Goal: Information Seeking & Learning: Learn about a topic

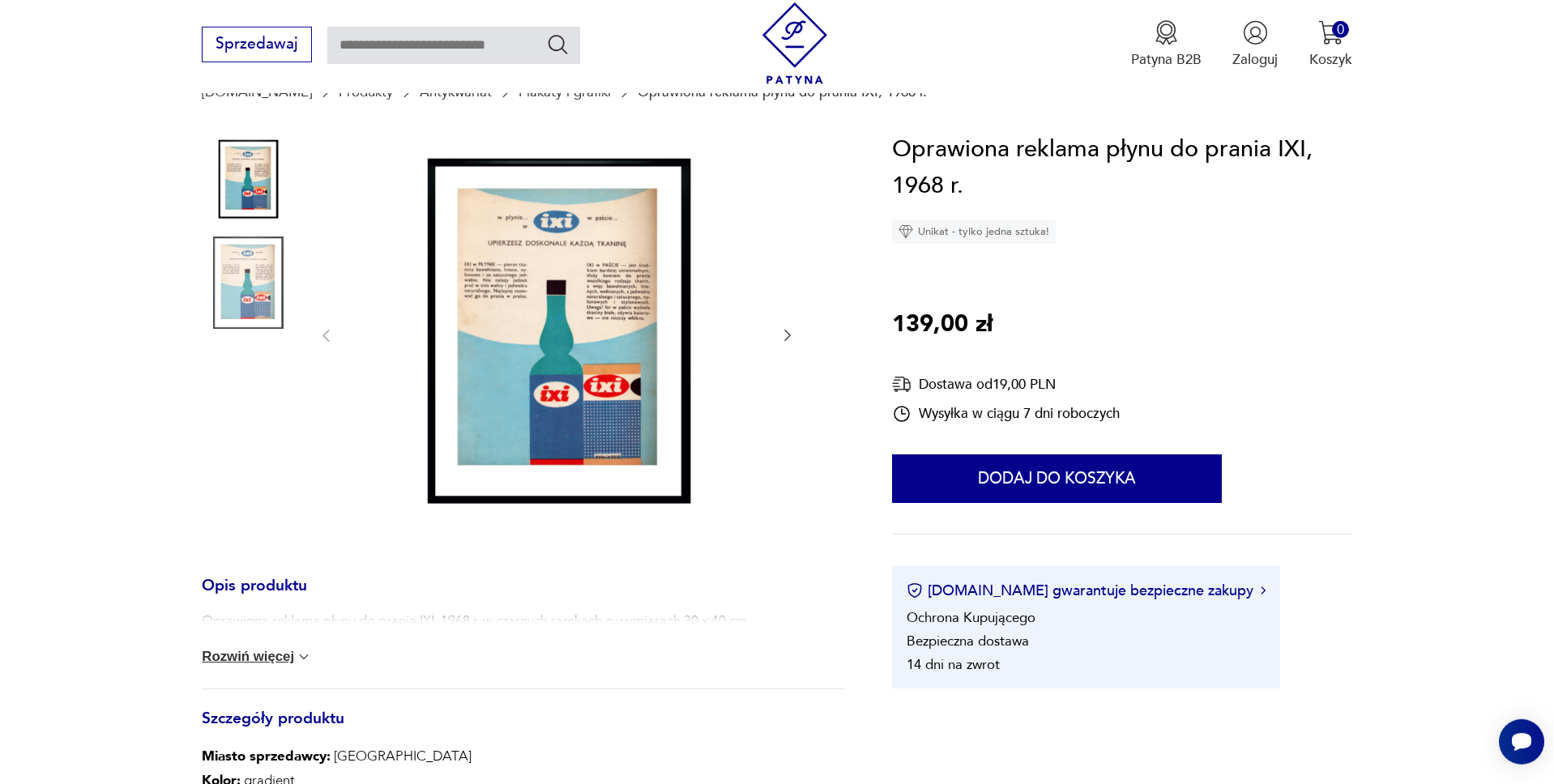
scroll to position [165, 0]
click at [789, 332] on icon "button" at bounding box center [788, 335] width 16 height 16
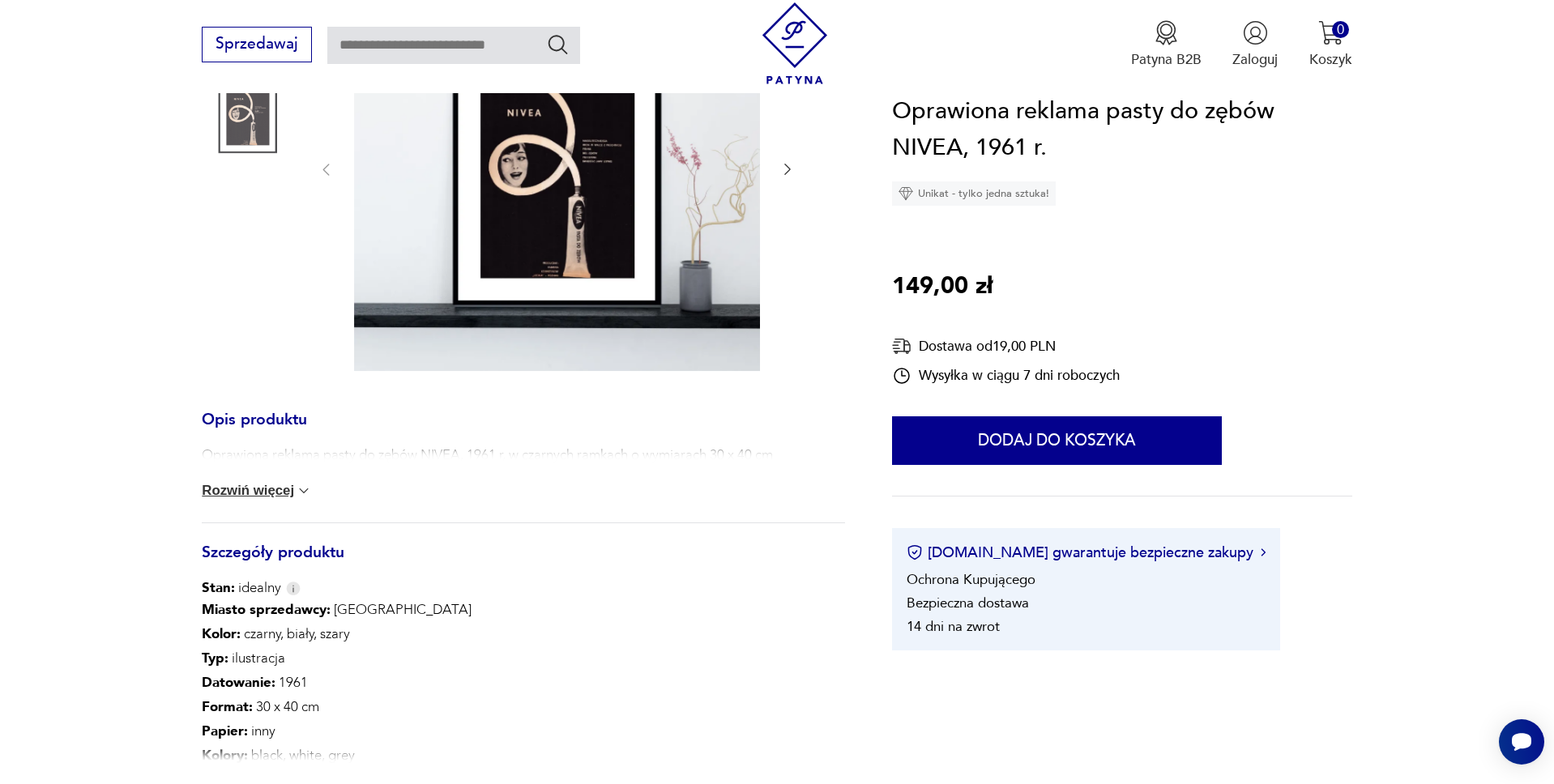
scroll to position [413, 0]
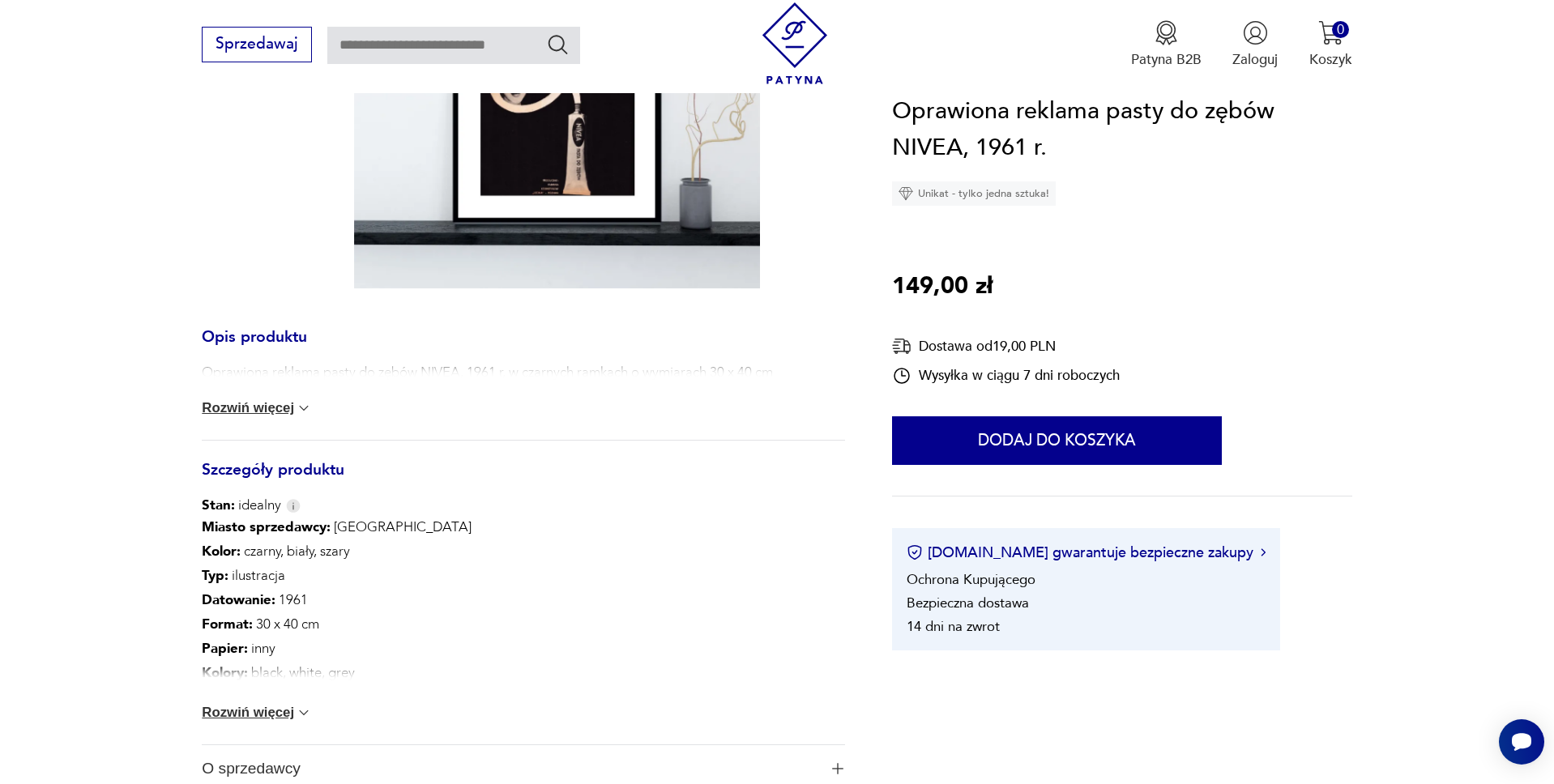
click at [276, 715] on button "Rozwiń więcej" at bounding box center [257, 713] width 110 height 16
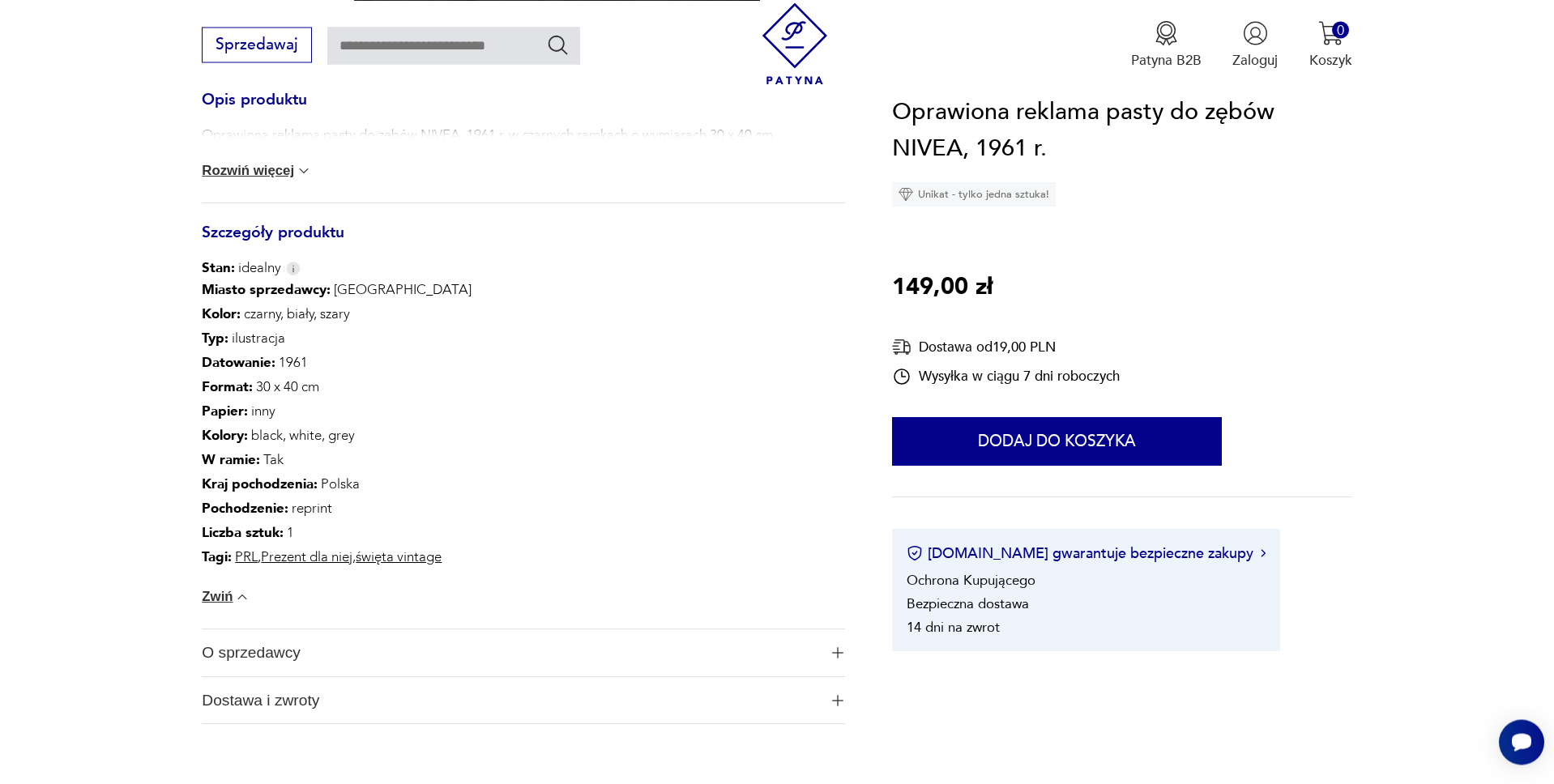
scroll to position [661, 0]
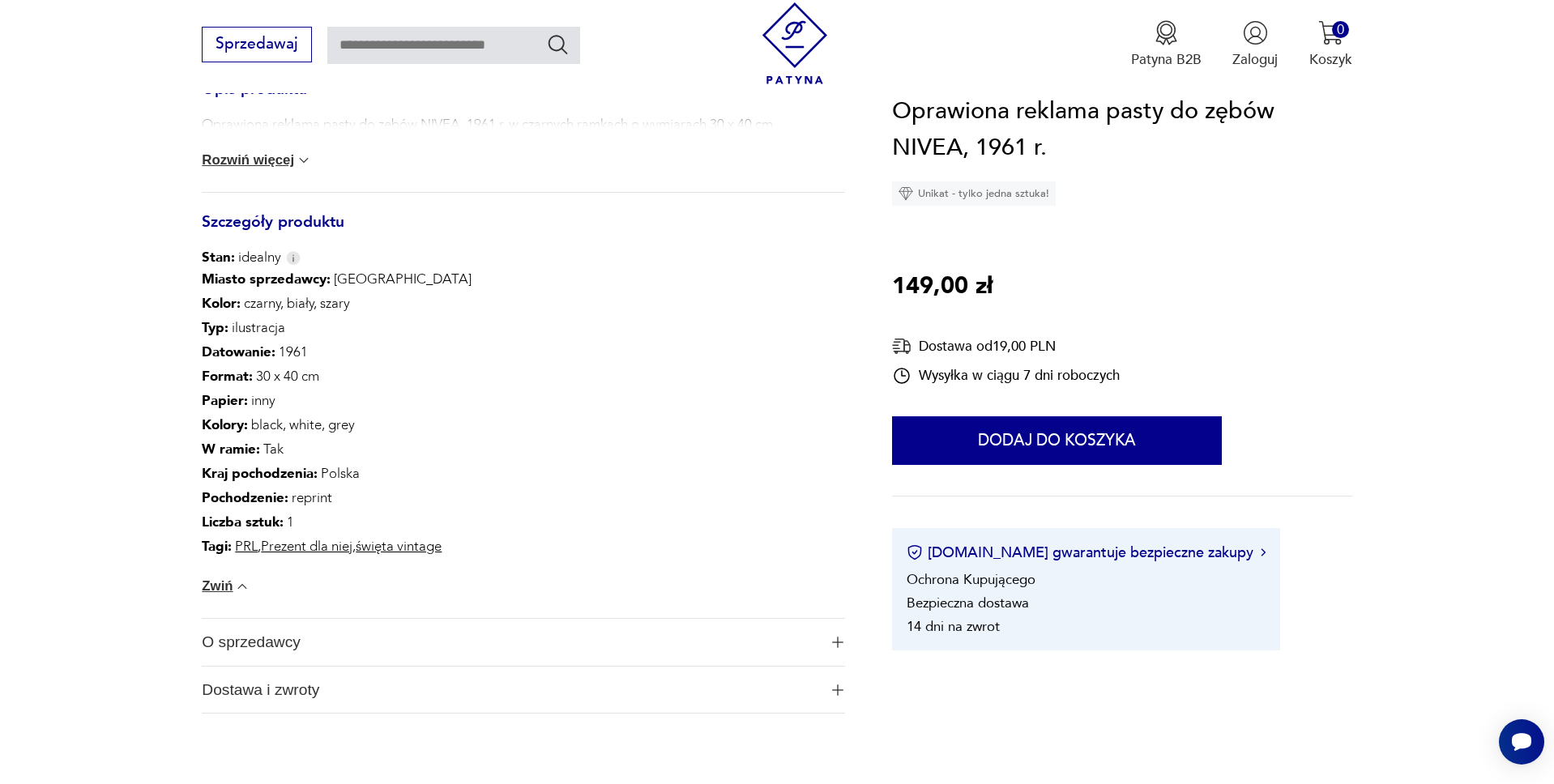
click at [838, 638] on img "button" at bounding box center [838, 642] width 12 height 12
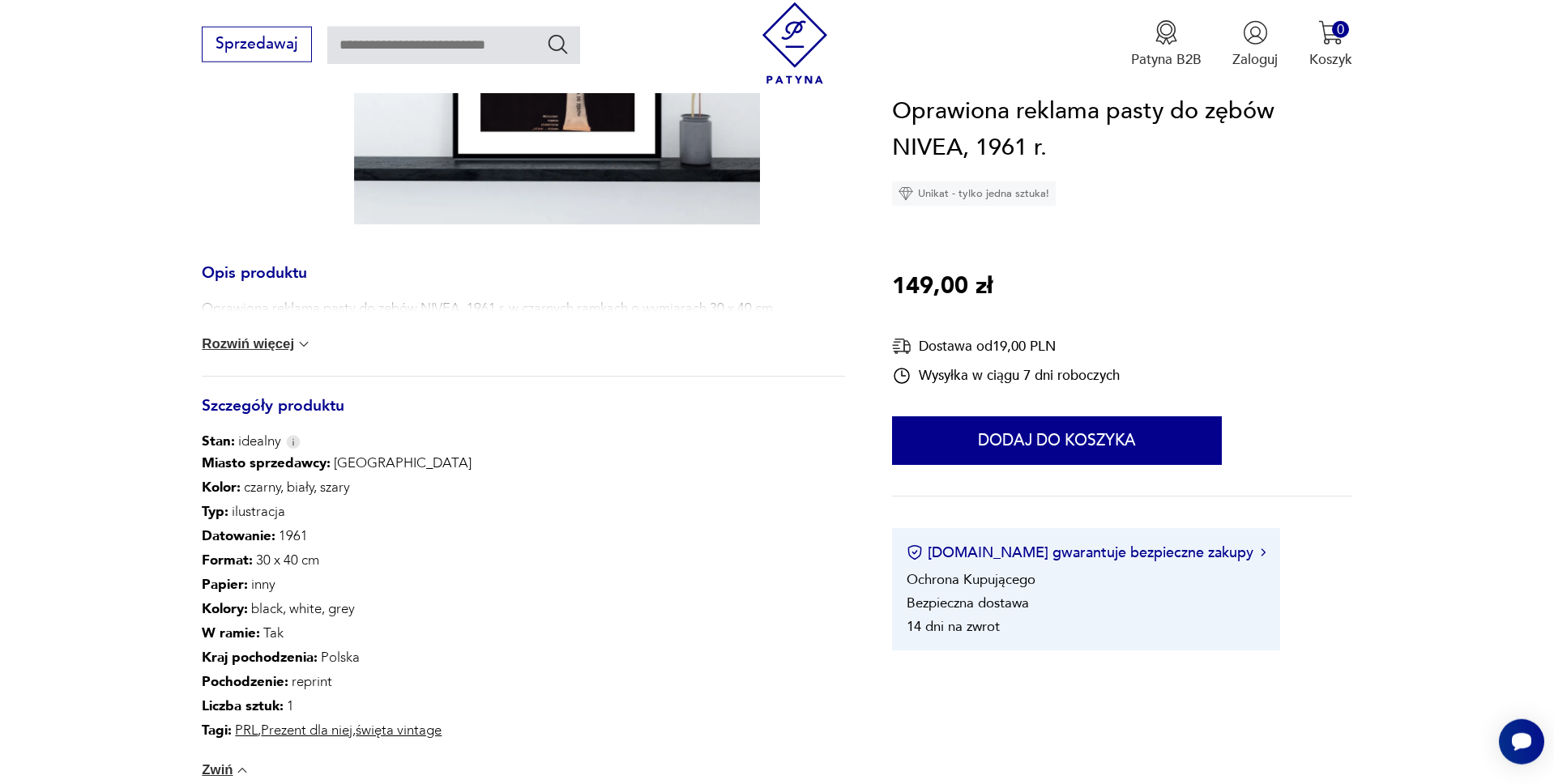
scroll to position [496, 0]
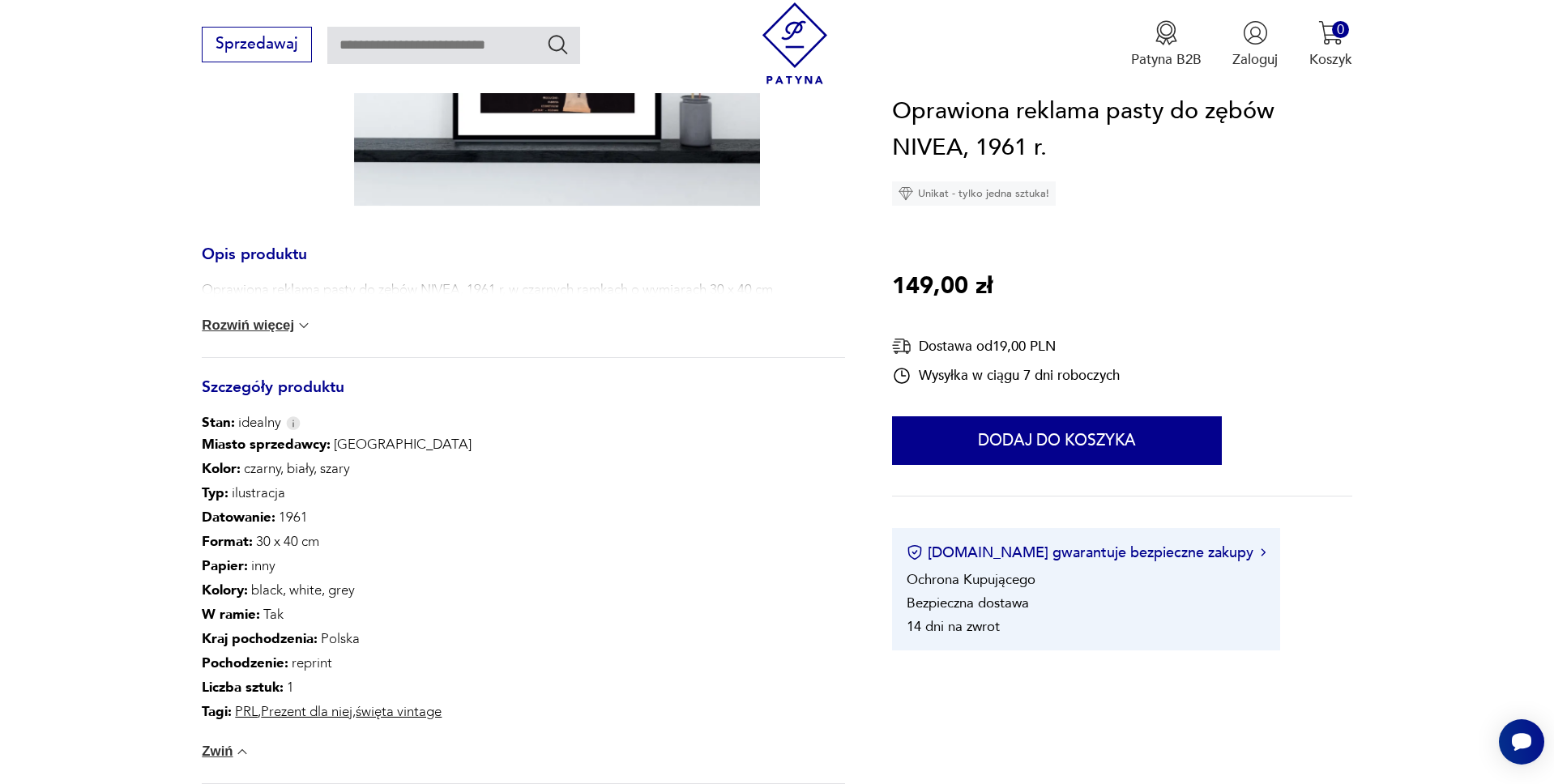
click at [266, 327] on button "Rozwiń więcej" at bounding box center [257, 326] width 110 height 16
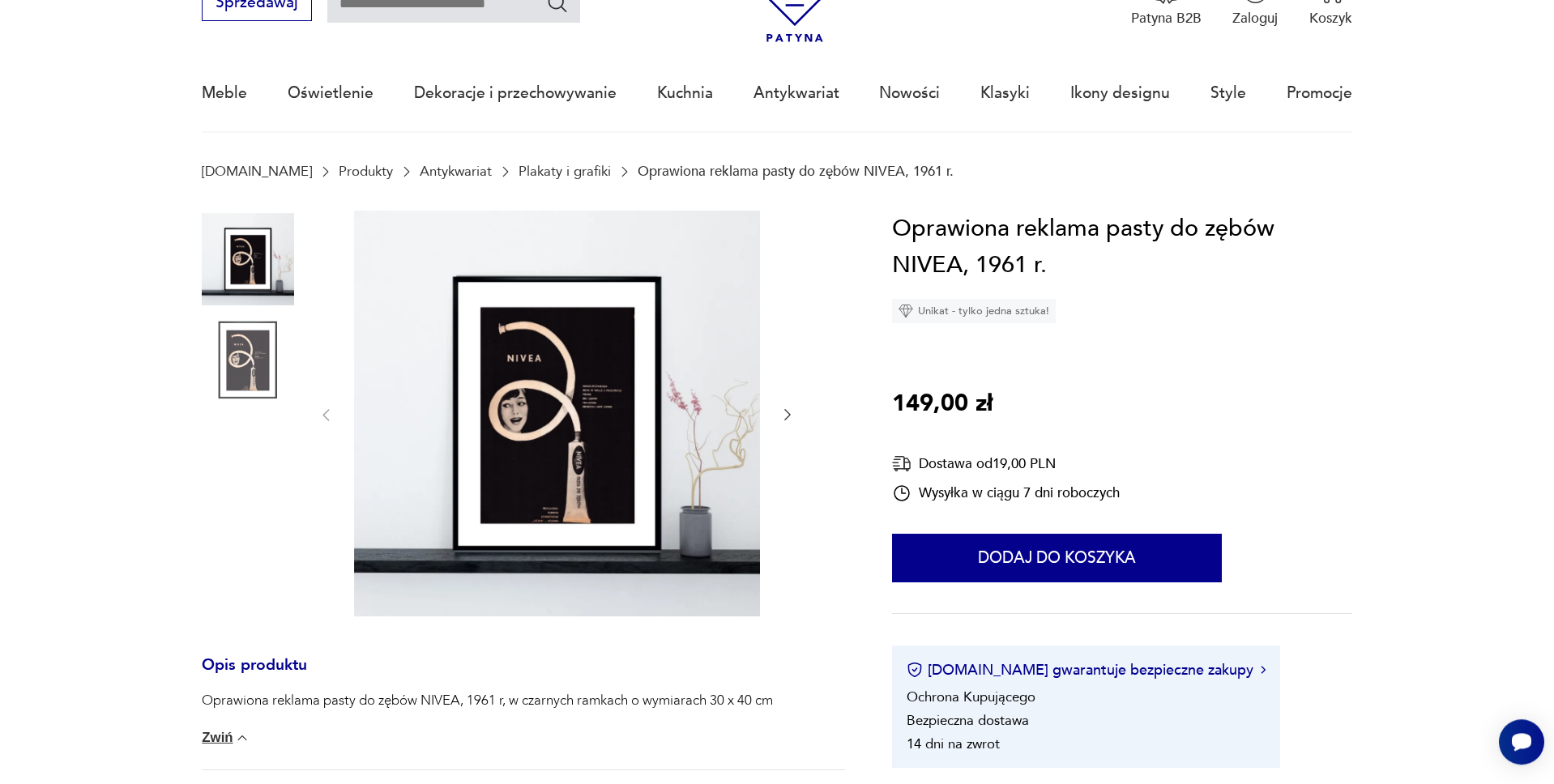
scroll to position [82, 0]
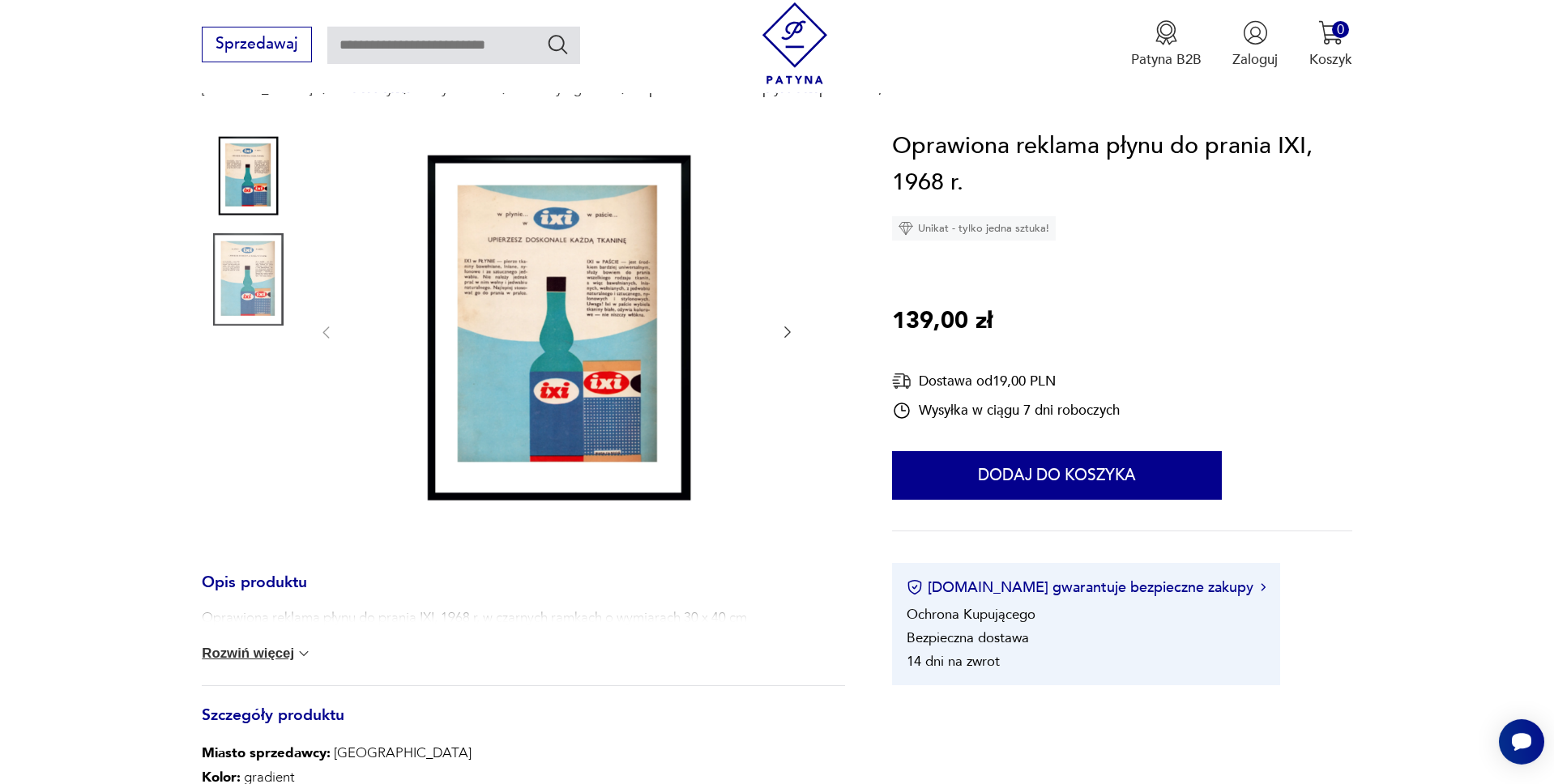
scroll to position [82, 0]
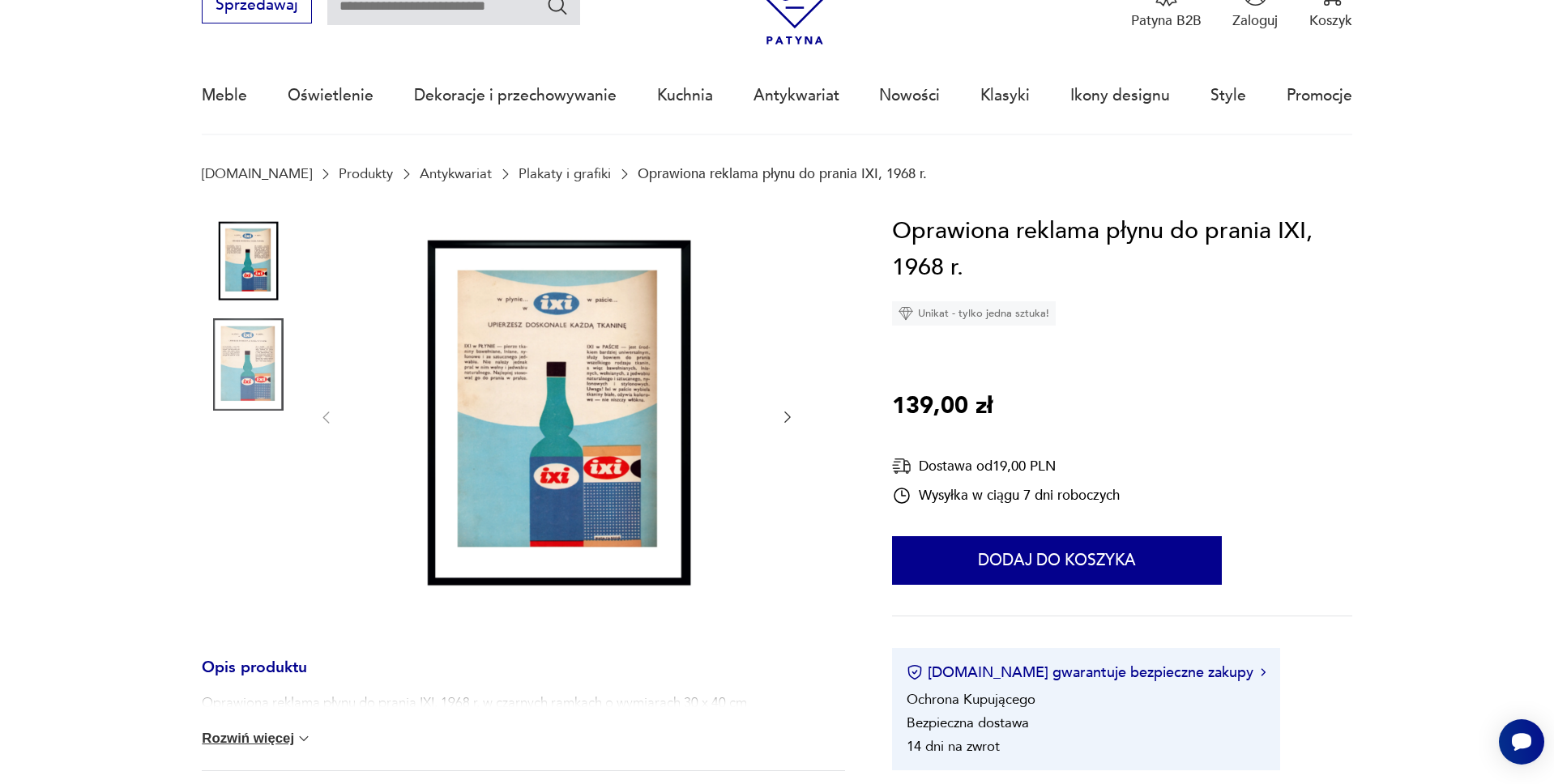
click at [573, 378] on img at bounding box center [557, 416] width 406 height 406
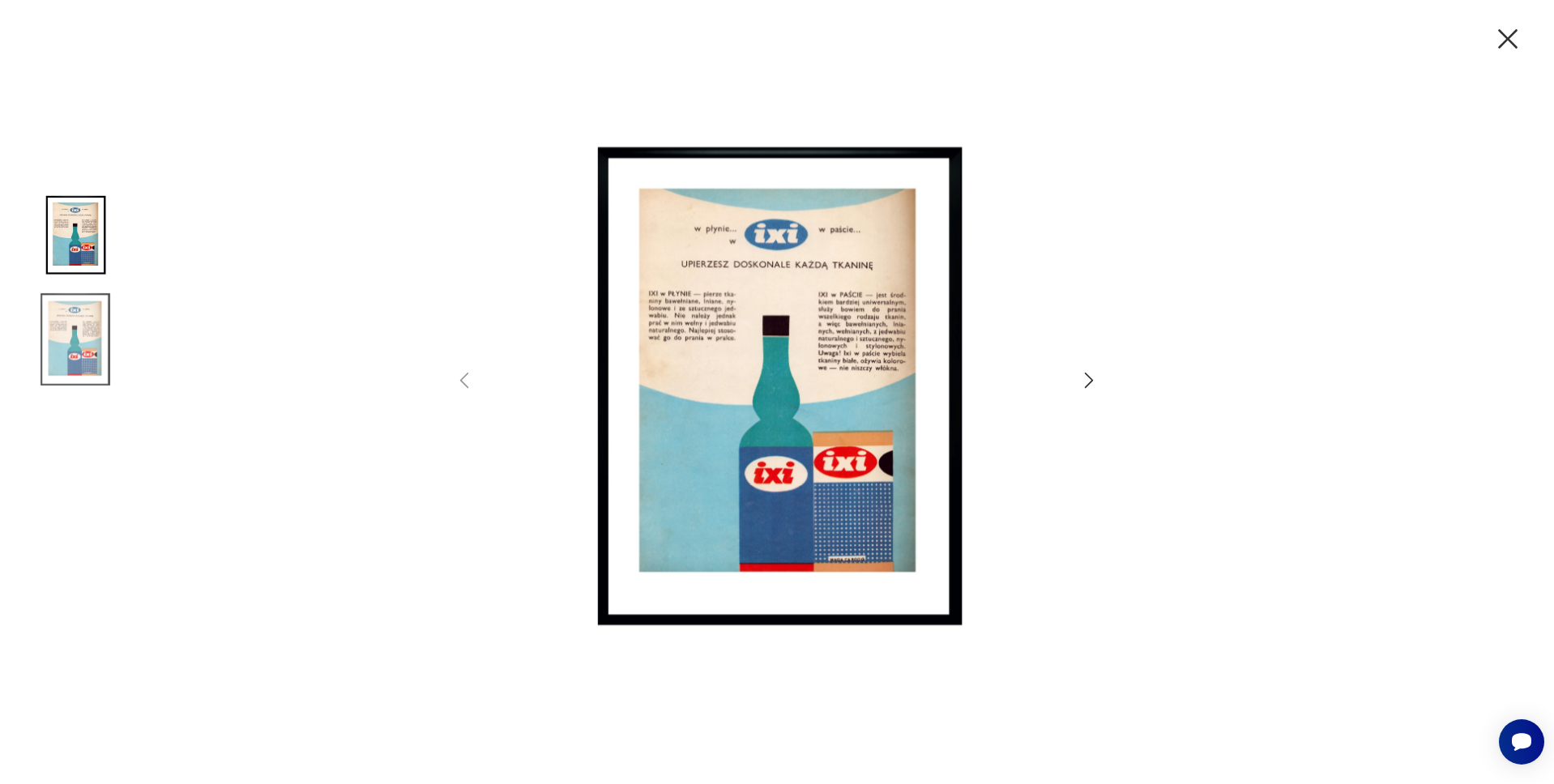
click at [747, 374] on img at bounding box center [777, 390] width 563 height 627
click at [1091, 381] on icon "button" at bounding box center [1090, 381] width 24 height 24
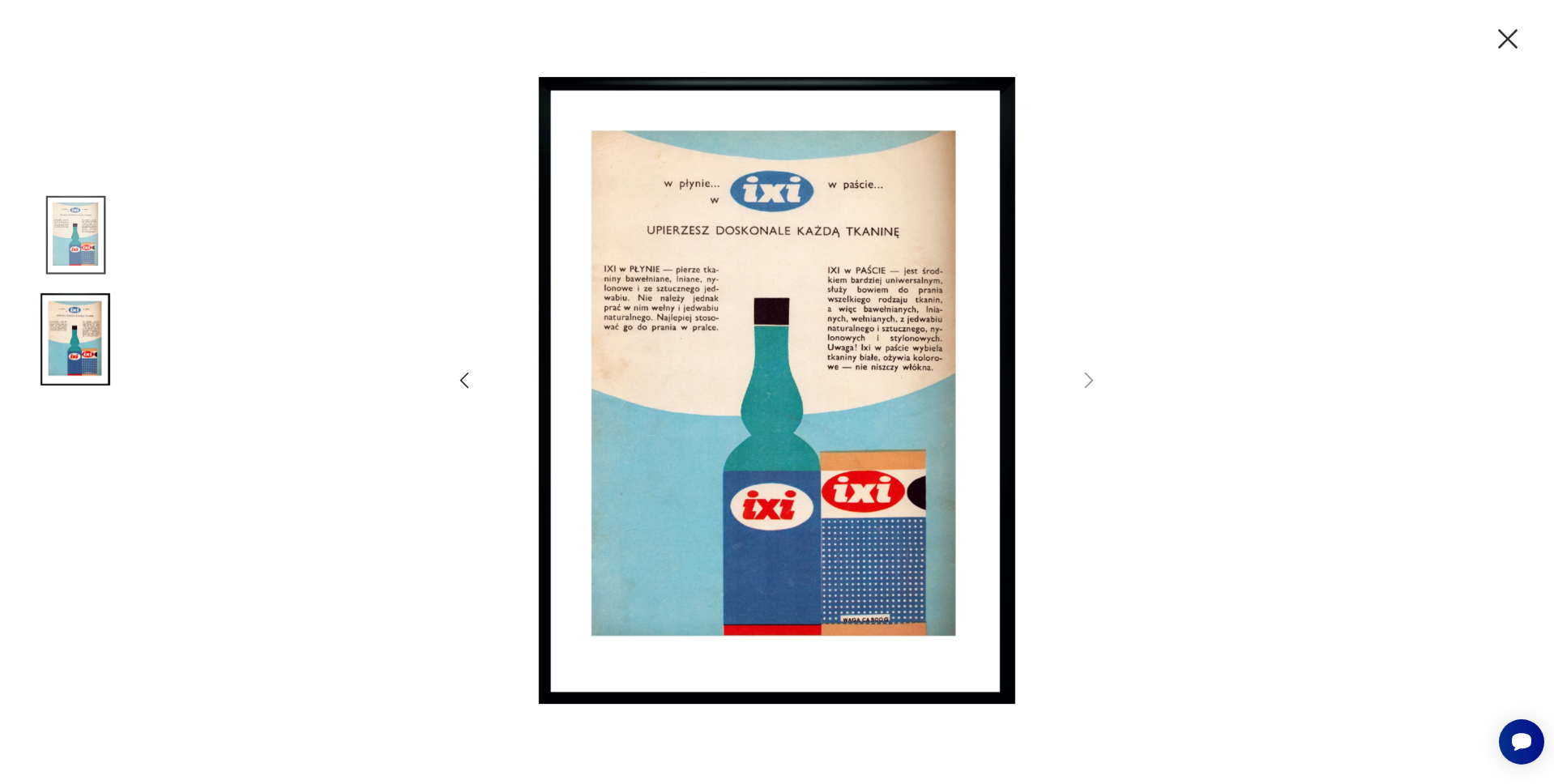
click at [82, 254] on img at bounding box center [75, 236] width 92 height 92
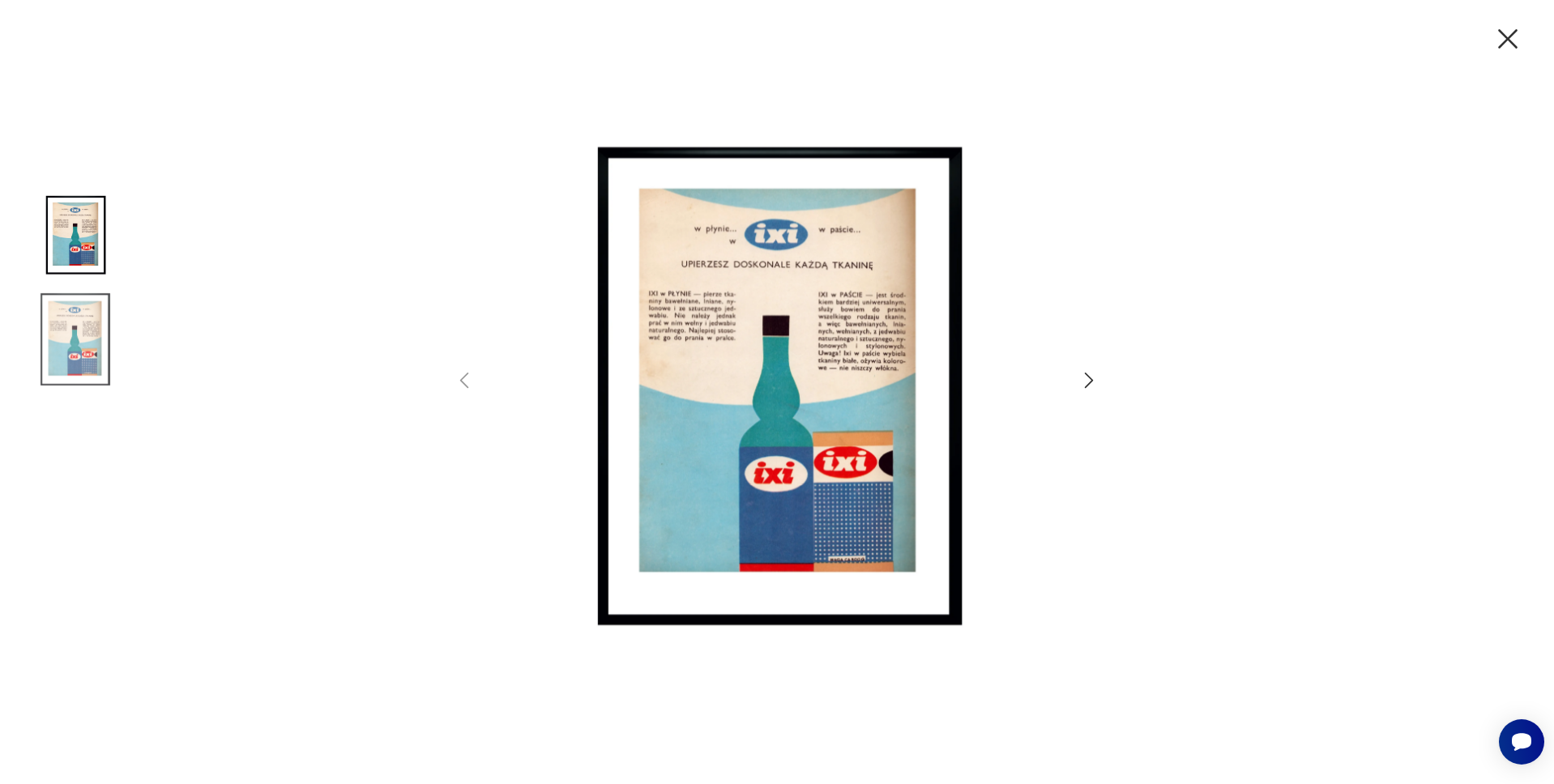
click at [1504, 33] on icon "button" at bounding box center [1508, 39] width 34 height 34
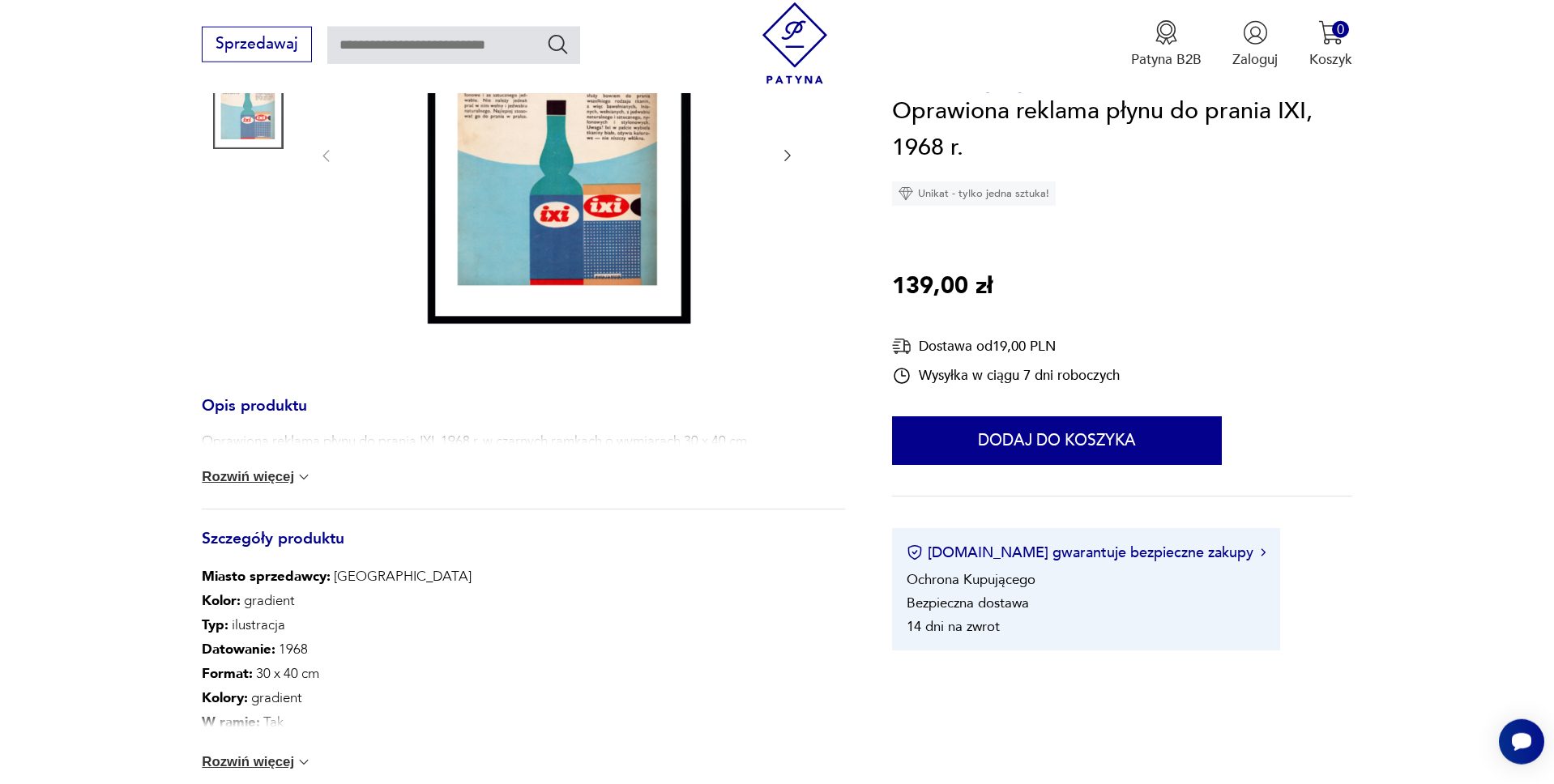
scroll to position [413, 0]
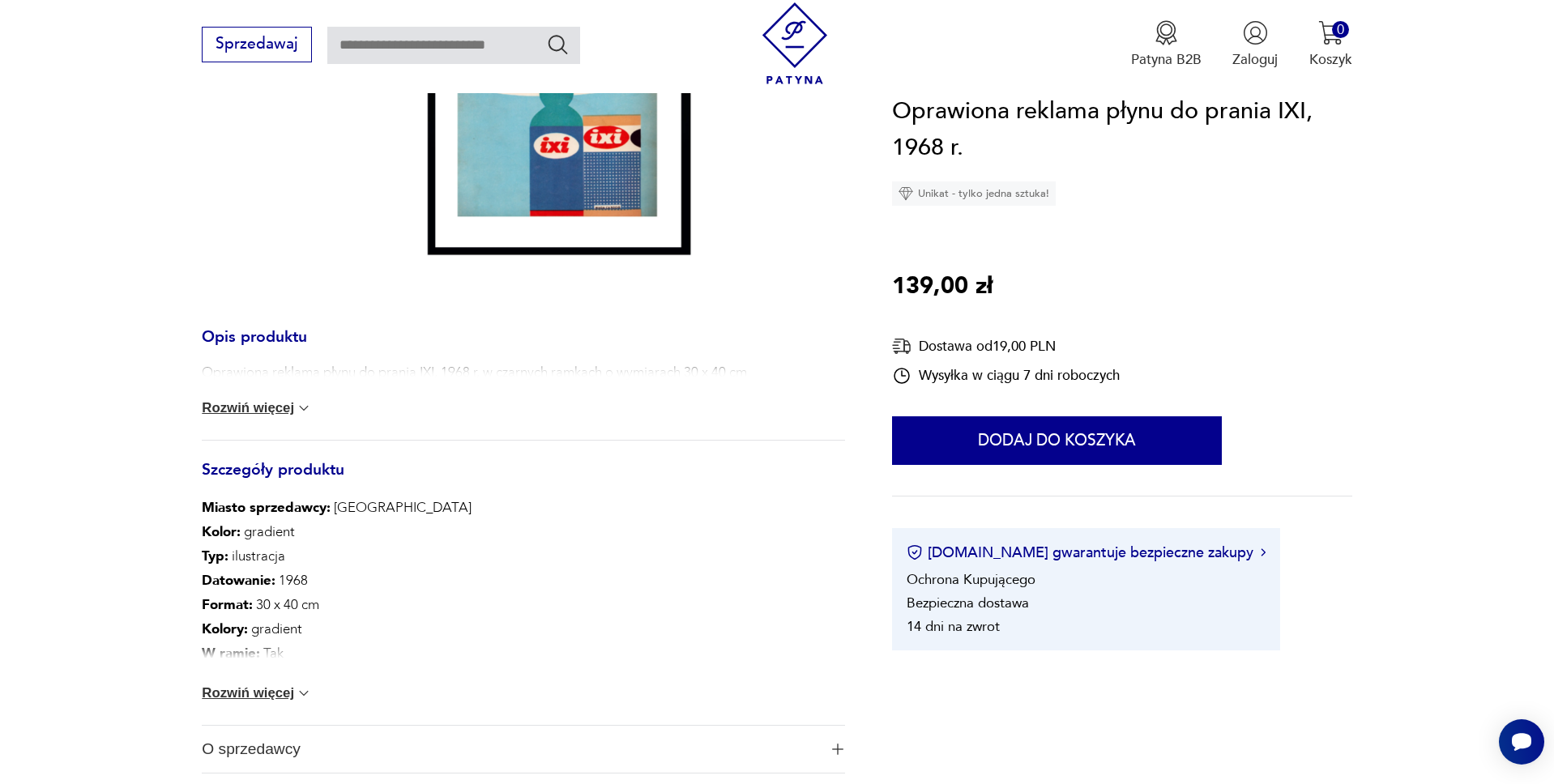
click at [271, 698] on button "Rozwiń więcej" at bounding box center [257, 694] width 110 height 16
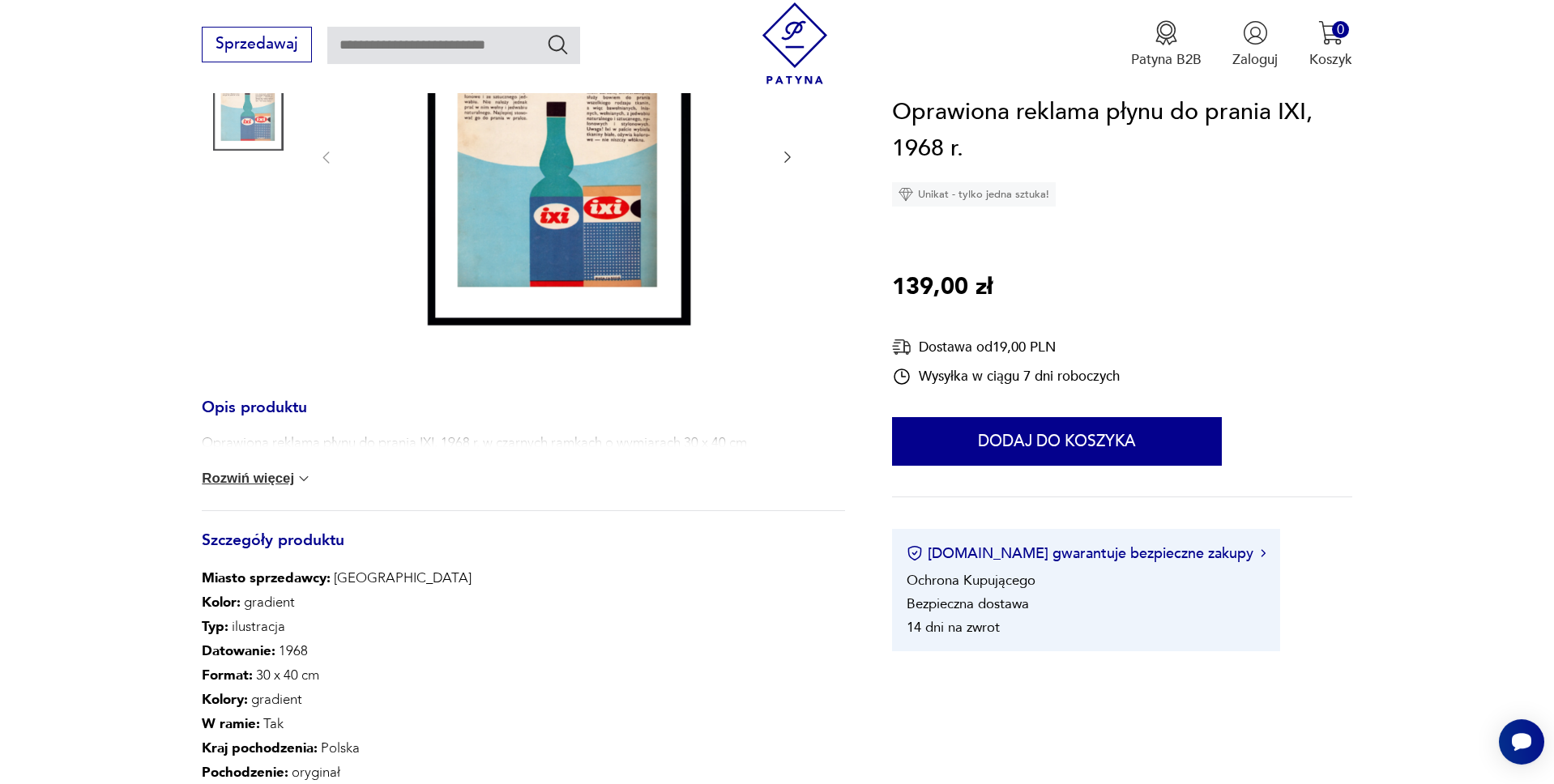
scroll to position [331, 0]
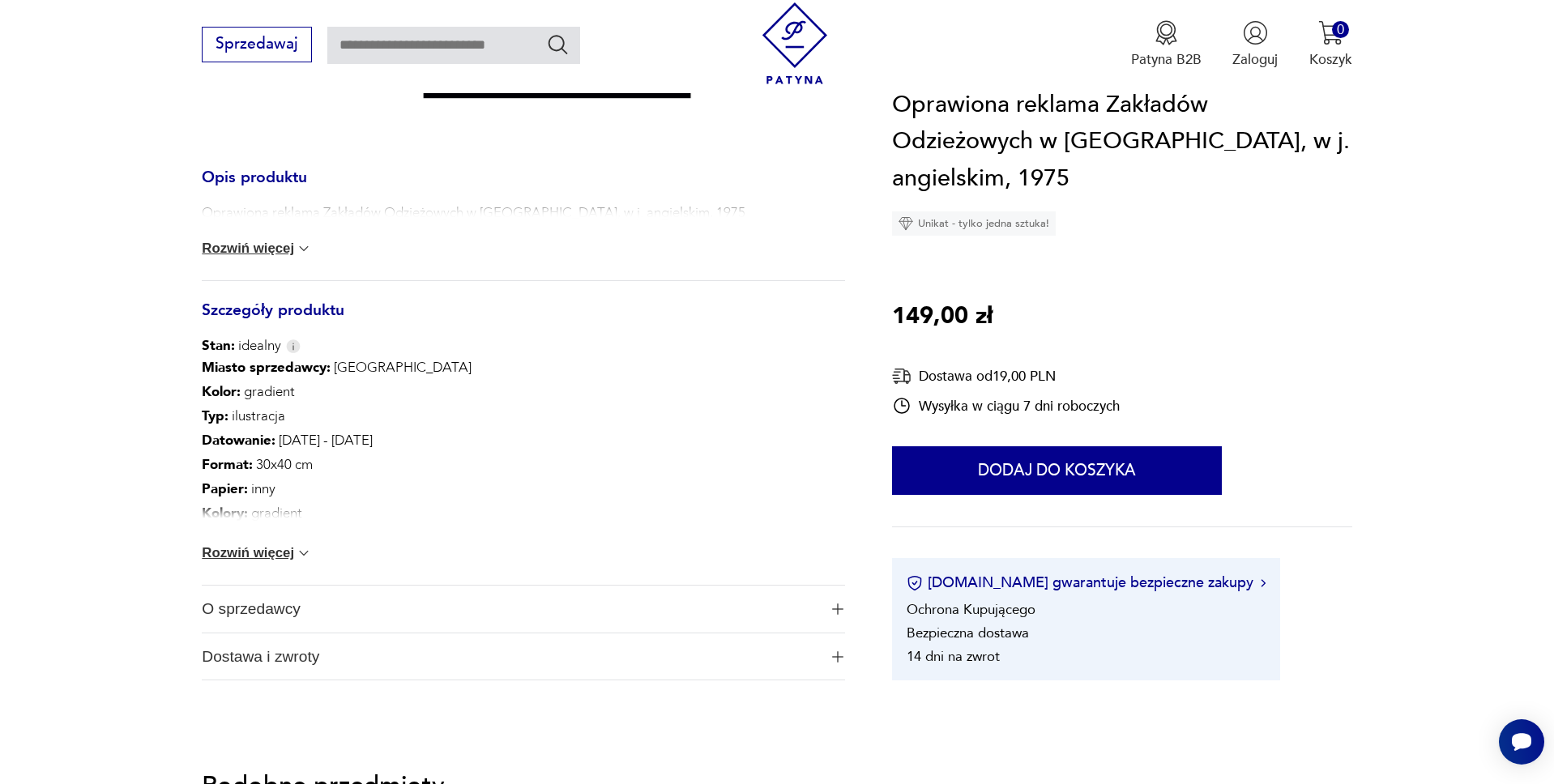
scroll to position [743, 0]
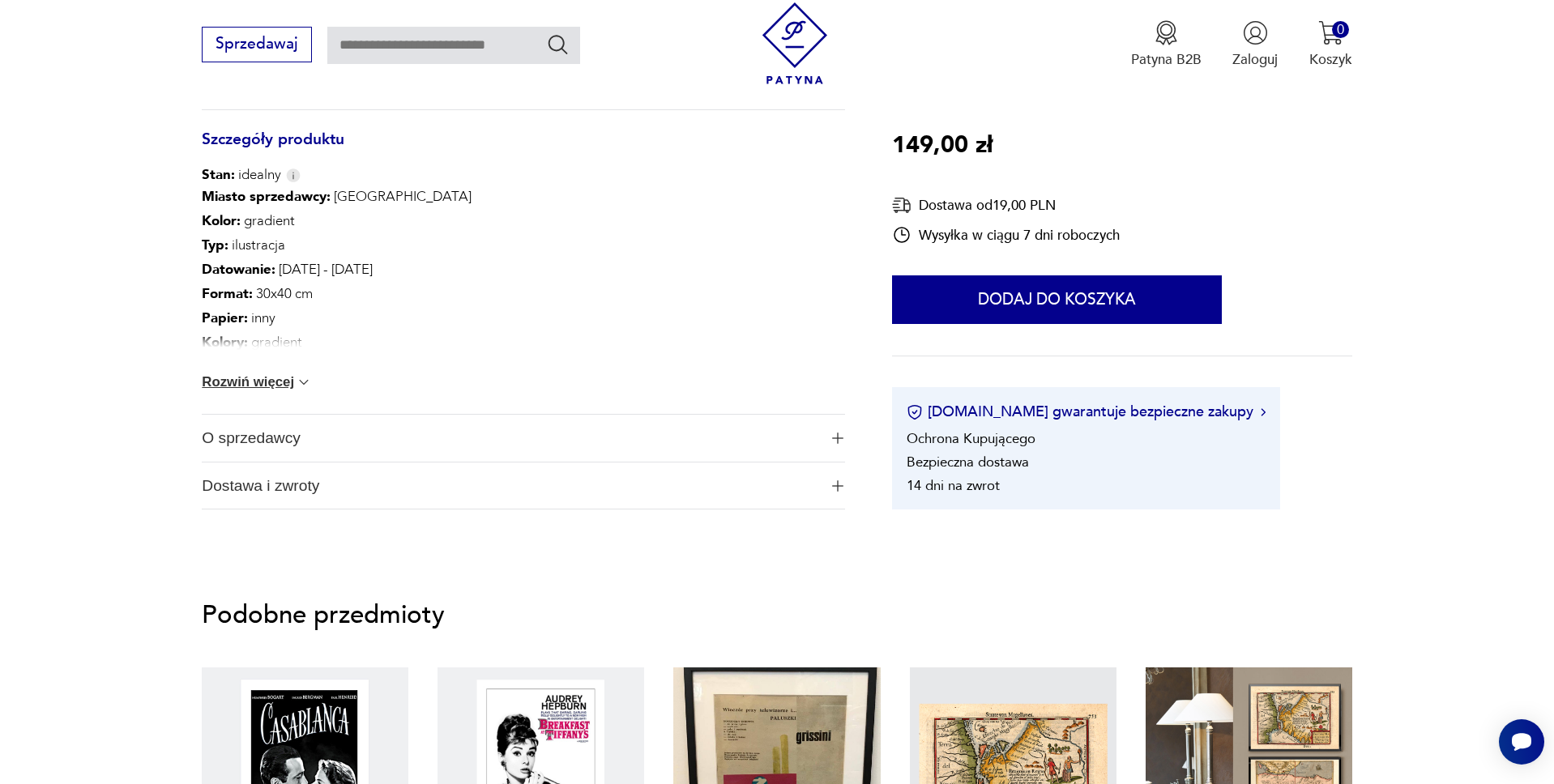
click at [835, 438] on img "button" at bounding box center [838, 438] width 12 height 12
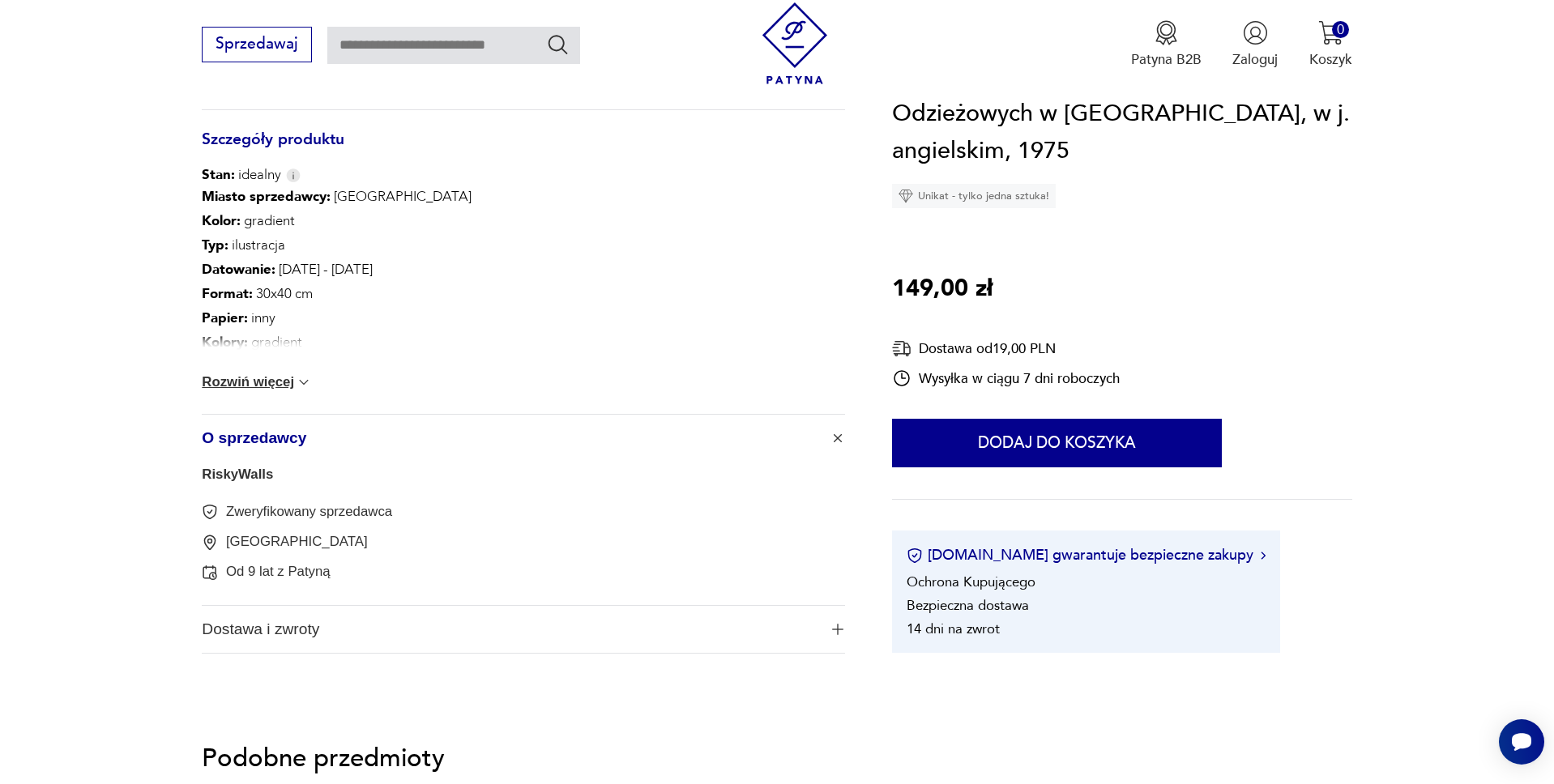
click at [835, 438] on img "button" at bounding box center [838, 439] width 16 height 16
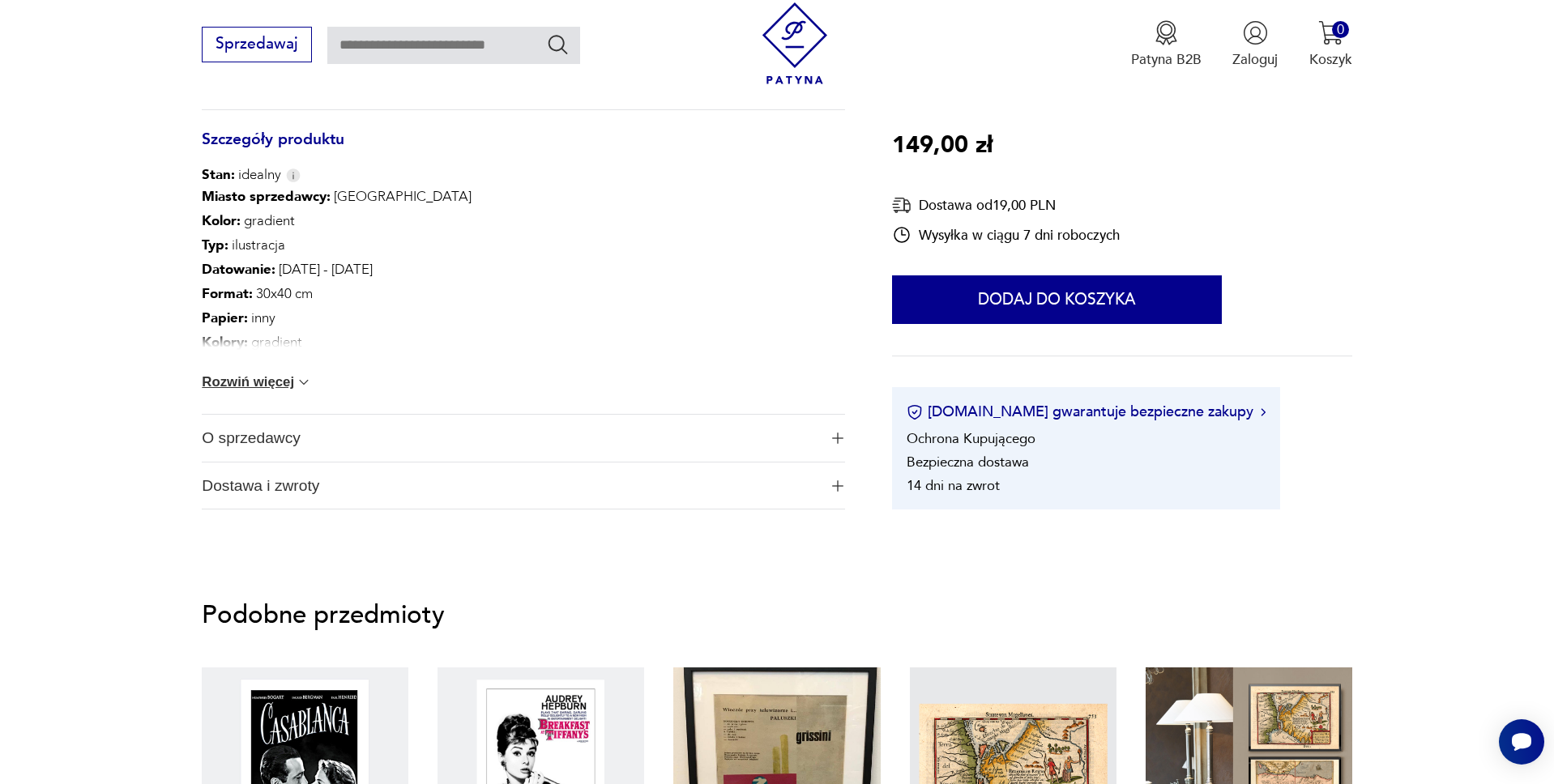
click at [289, 381] on button "Rozwiń więcej" at bounding box center [257, 383] width 110 height 16
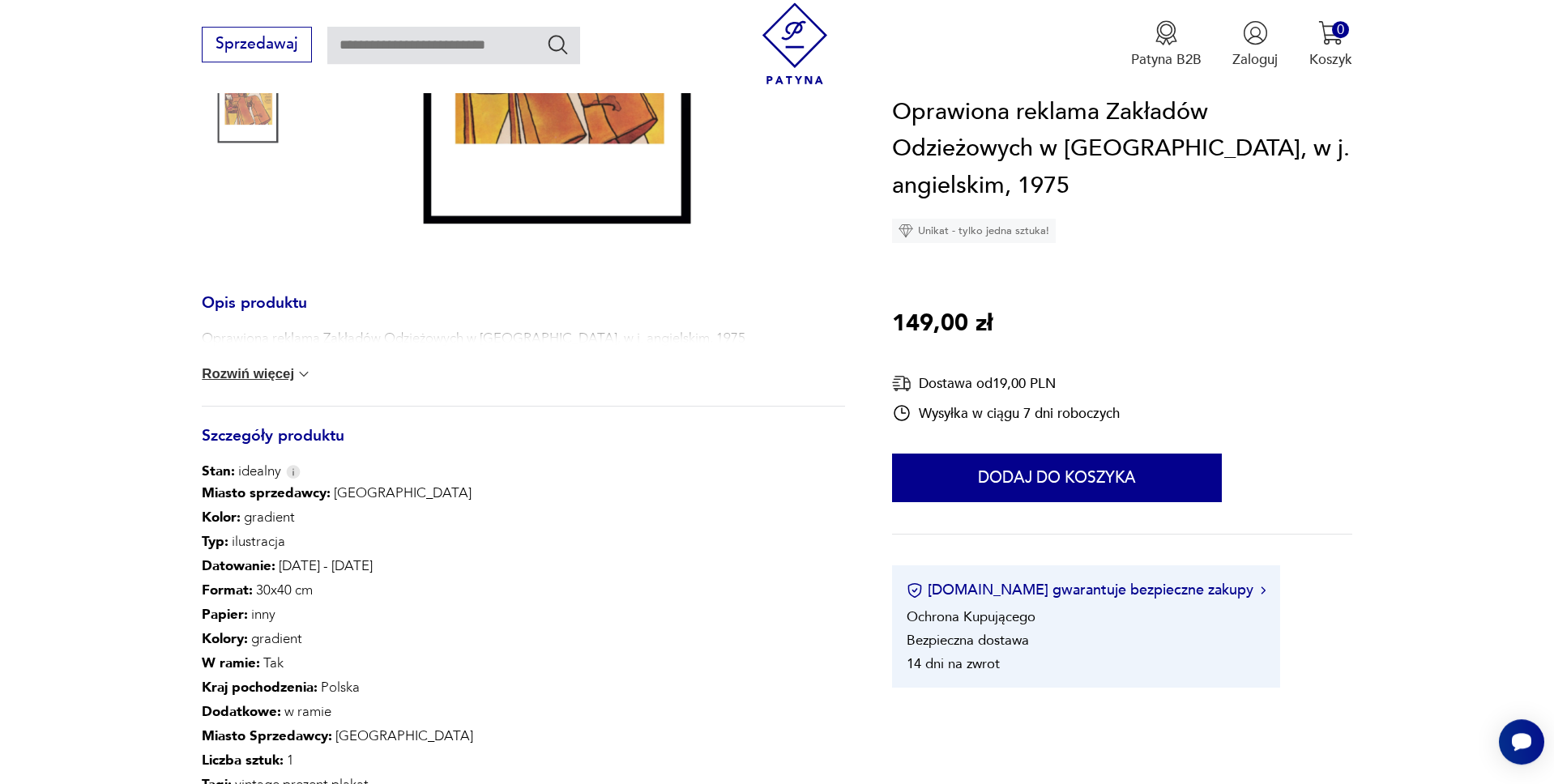
scroll to position [413, 0]
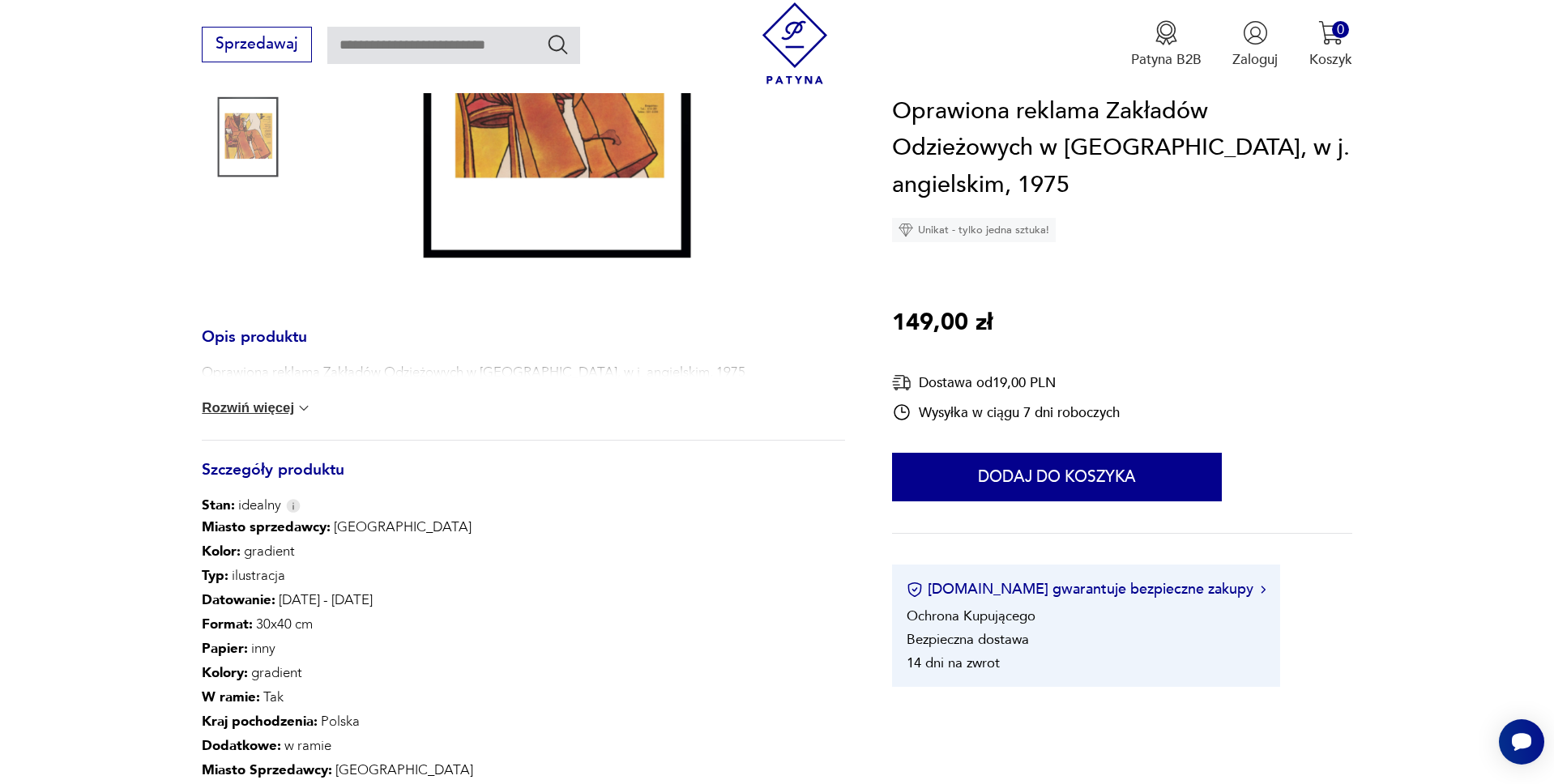
click at [298, 403] on button "Rozwiń więcej" at bounding box center [257, 409] width 110 height 16
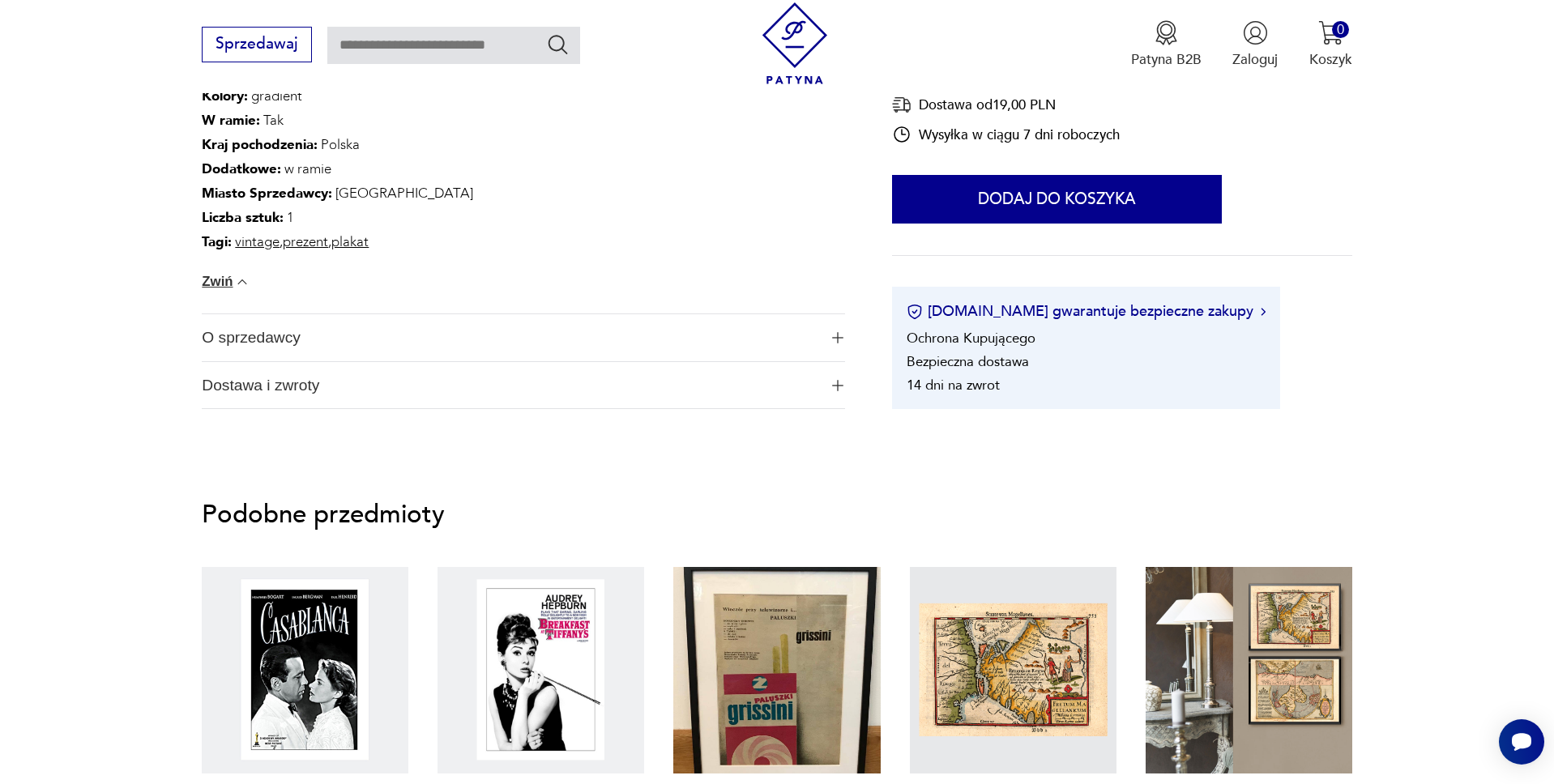
scroll to position [743, 0]
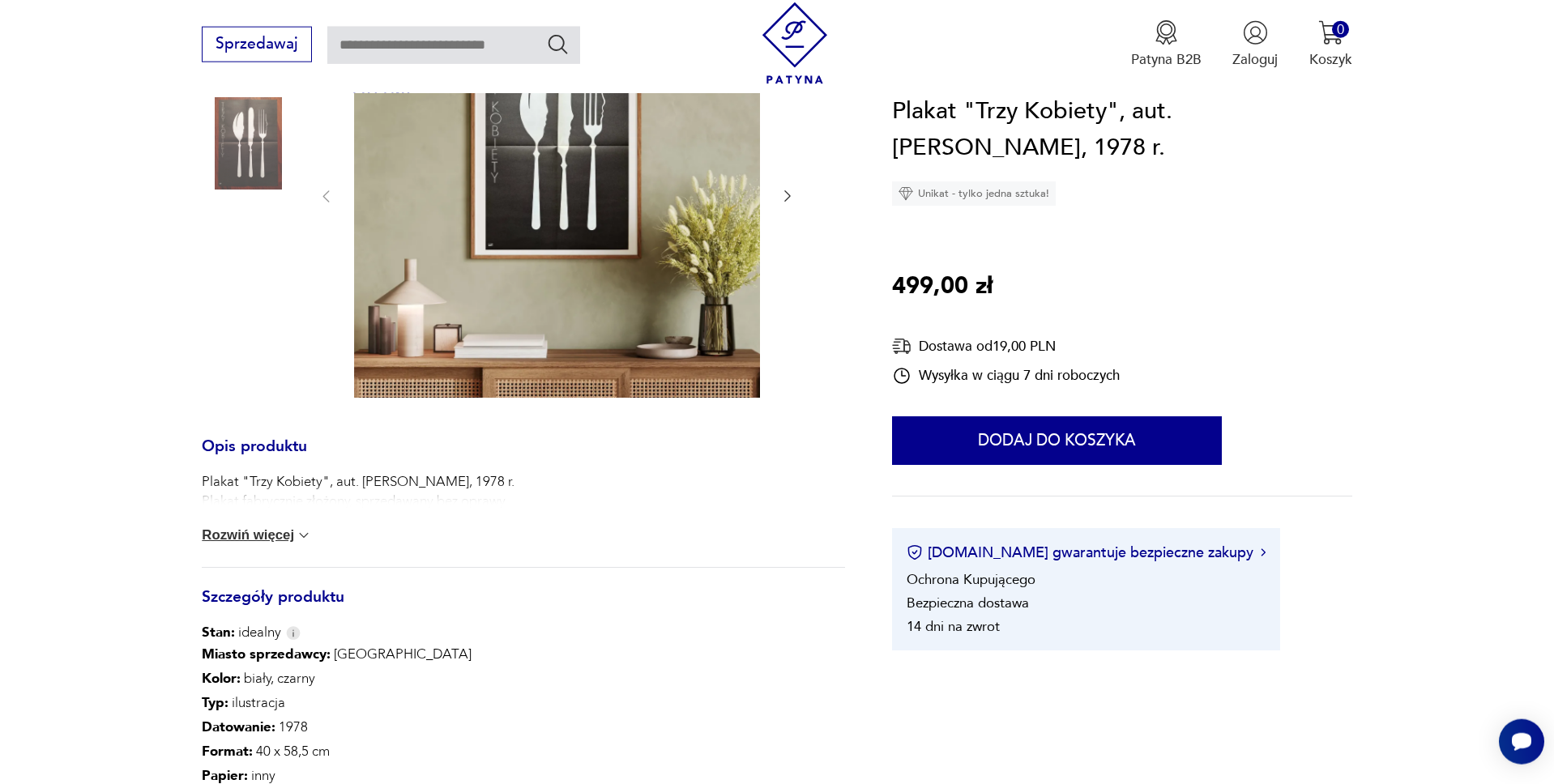
scroll to position [331, 0]
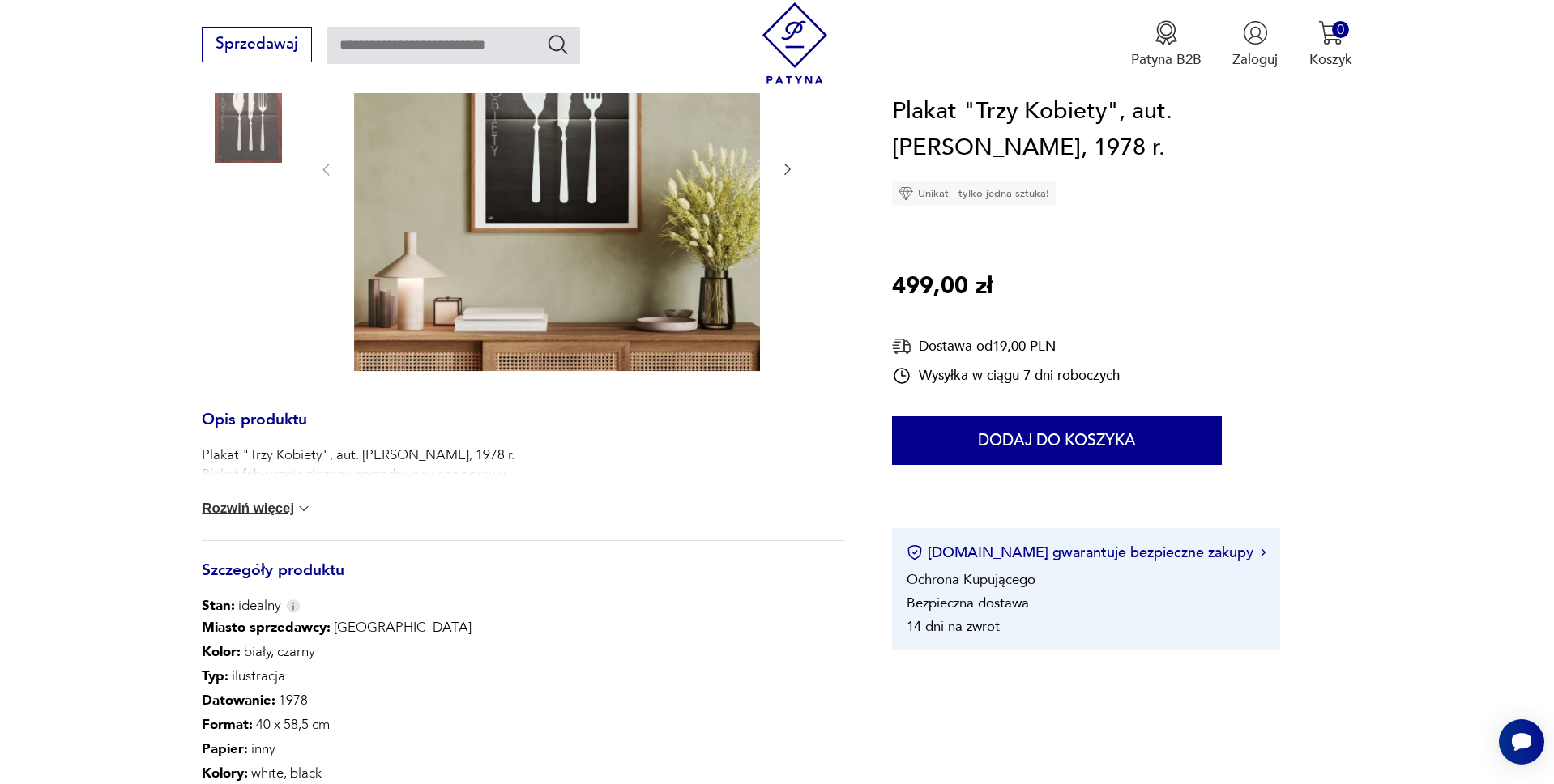
click at [285, 504] on button "Rozwiń więcej" at bounding box center [257, 509] width 110 height 16
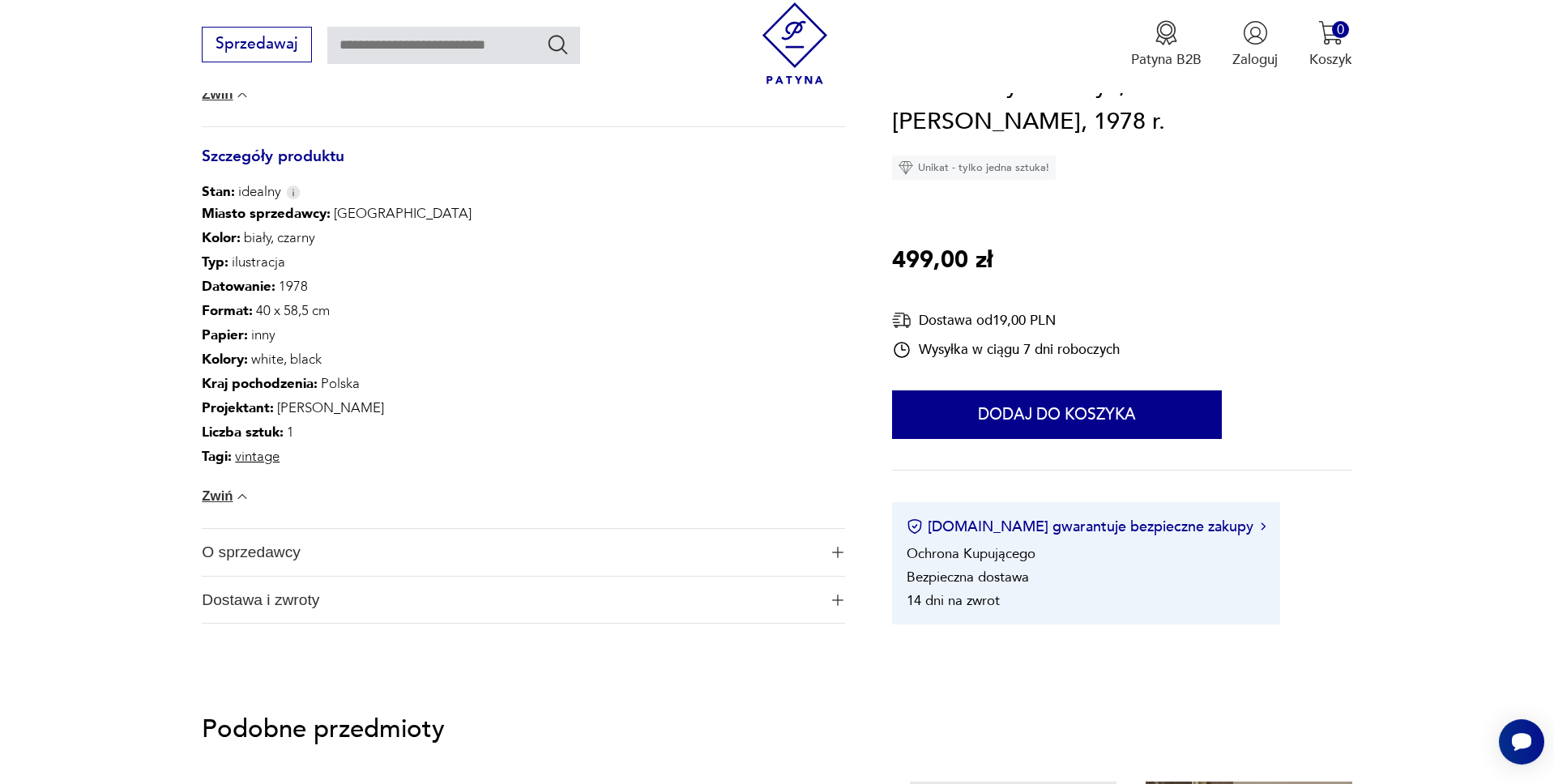
scroll to position [827, 0]
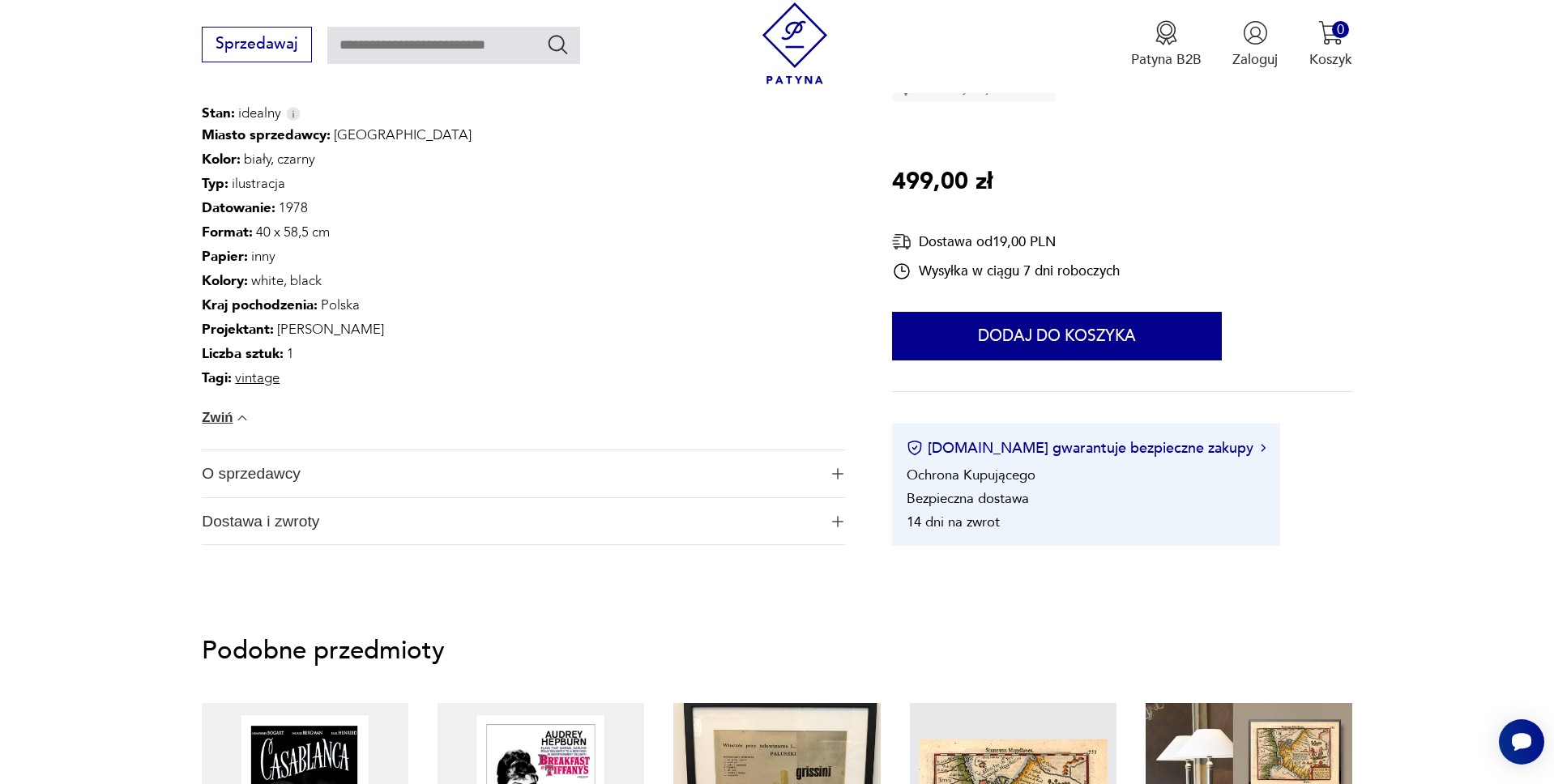
click at [838, 477] on img "button" at bounding box center [838, 474] width 12 height 12
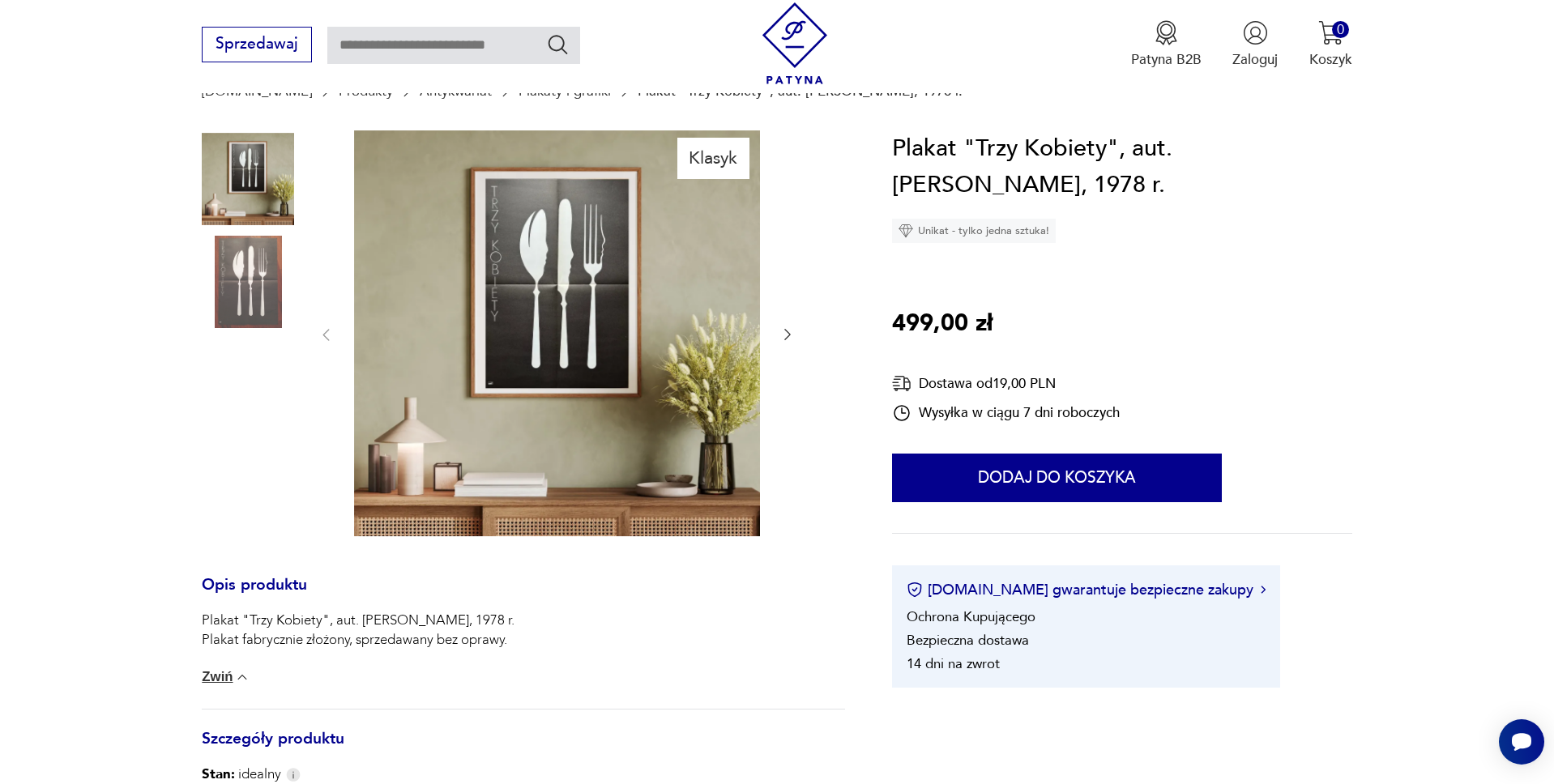
scroll to position [0, 0]
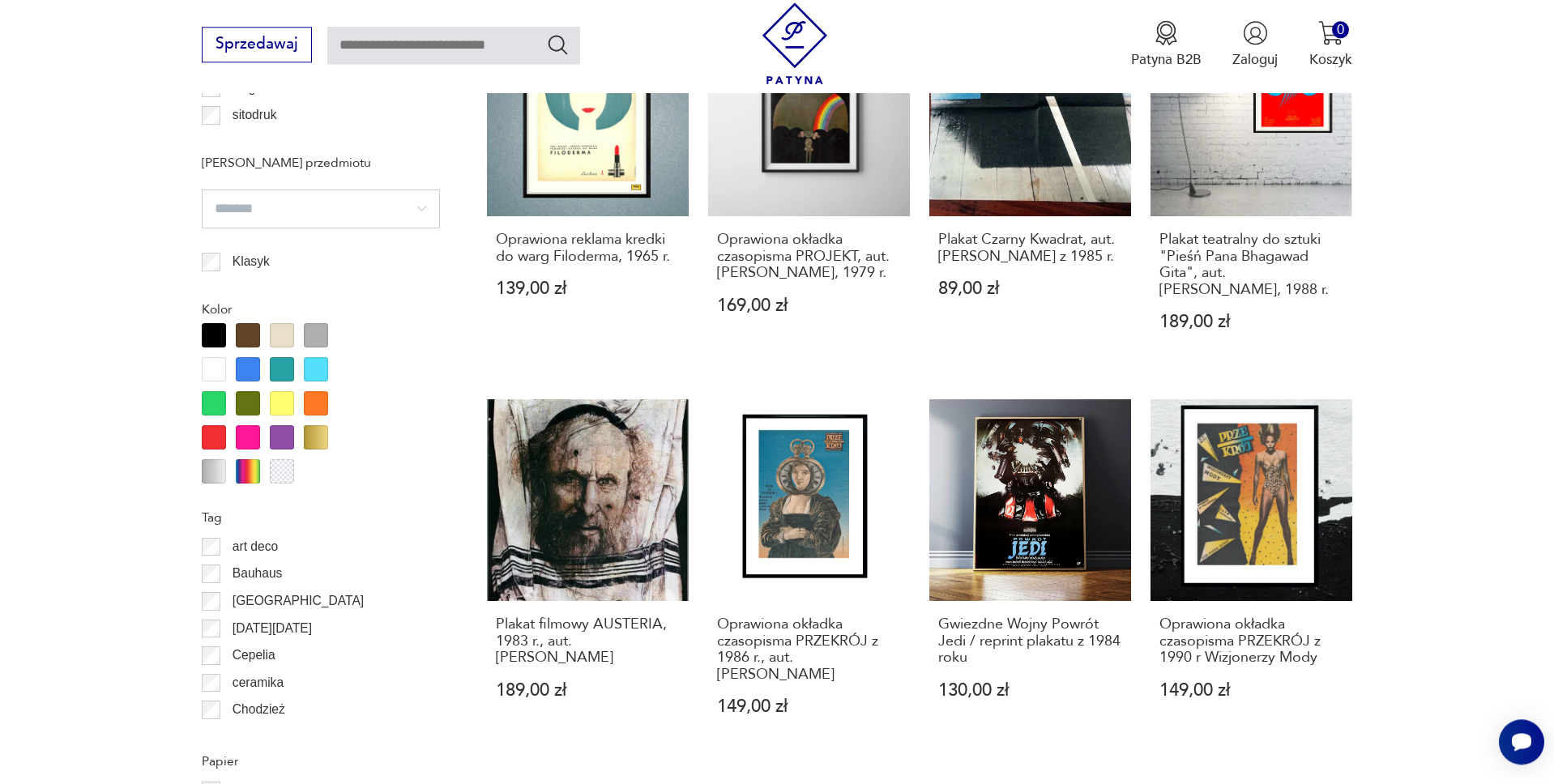
scroll to position [1556, 0]
